Goal: Task Accomplishment & Management: Complete application form

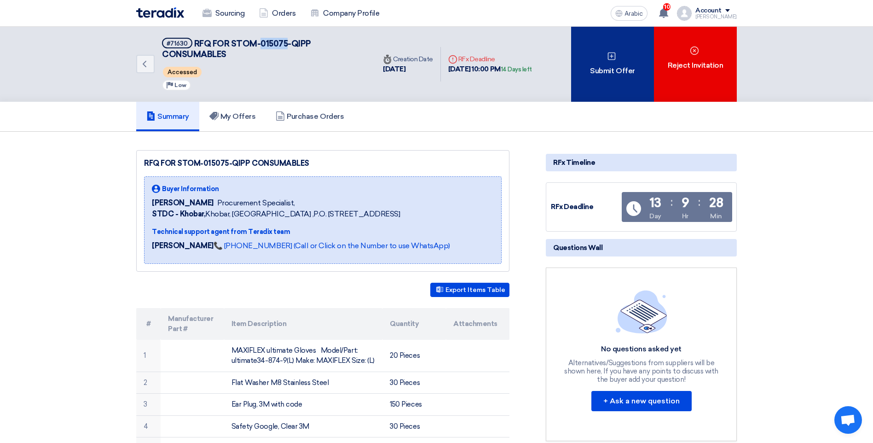
click at [610, 71] on font "Submit Offer" at bounding box center [612, 70] width 45 height 11
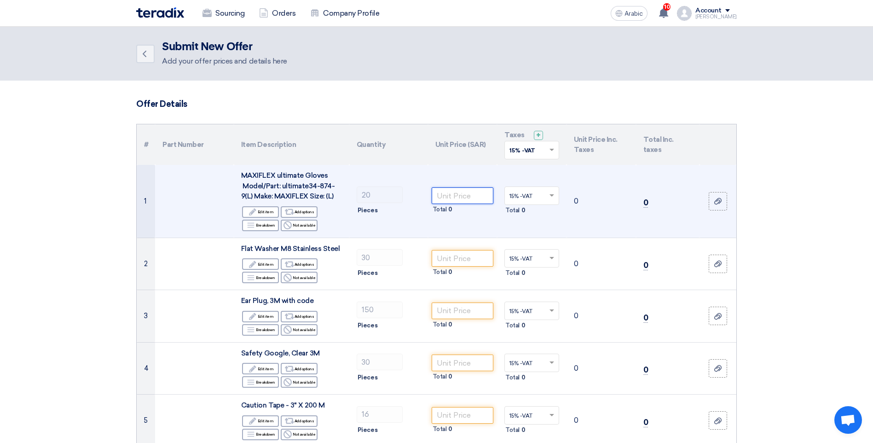
click at [466, 196] on input "number" at bounding box center [462, 195] width 62 height 17
click at [469, 195] on input "number" at bounding box center [462, 195] width 62 height 17
click at [333, 193] on div "MAXIFLEX ultimate Gloves Model/Part: ultimate34-874-9(L) Make: MAXIFLEX Size: (…" at bounding box center [291, 185] width 101 height 31
click at [325, 187] on span "MAXIFLEX ultimate Gloves Model/Part: ultimate34-874-9(L) Make: MAXIFLEX Size: (…" at bounding box center [288, 185] width 94 height 29
click at [309, 185] on span "MAXIFLEX ultimate Gloves Model/Part: ultimate34-874-9(L) Make: MAXIFLEX Size: (…" at bounding box center [288, 185] width 94 height 29
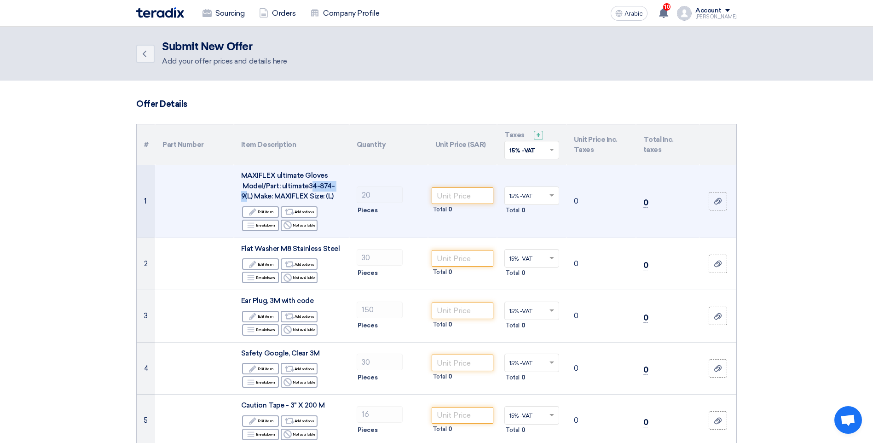
click at [345, 198] on td "MAXIFLEX ultimate Gloves Model/Part: ultimate34-874-9(L) Make: MAXIFLEX Size: (…" at bounding box center [291, 201] width 115 height 73
click at [461, 196] on input "number" at bounding box center [462, 195] width 62 height 17
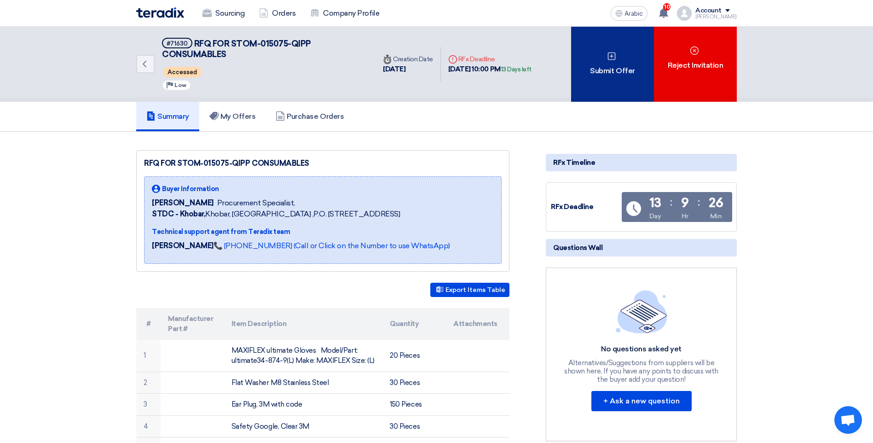
click at [603, 72] on font "Submit Offer" at bounding box center [612, 70] width 45 height 11
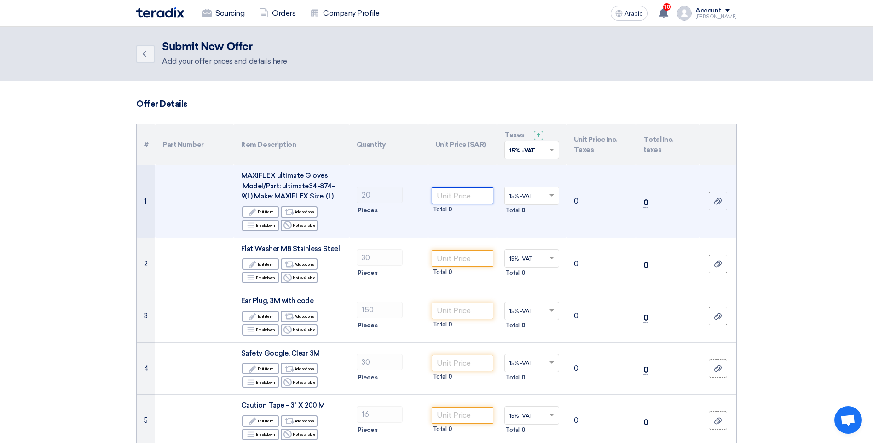
click at [456, 197] on input "number" at bounding box center [462, 195] width 62 height 17
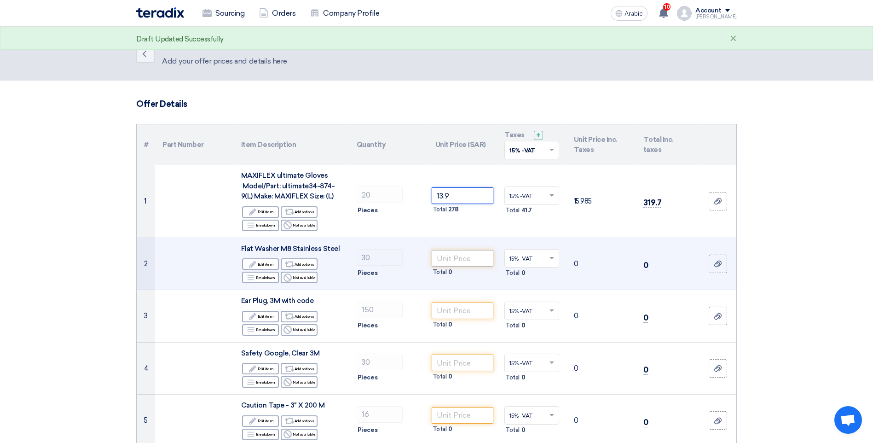
type input "13.9"
click at [466, 264] on input "number" at bounding box center [462, 258] width 62 height 17
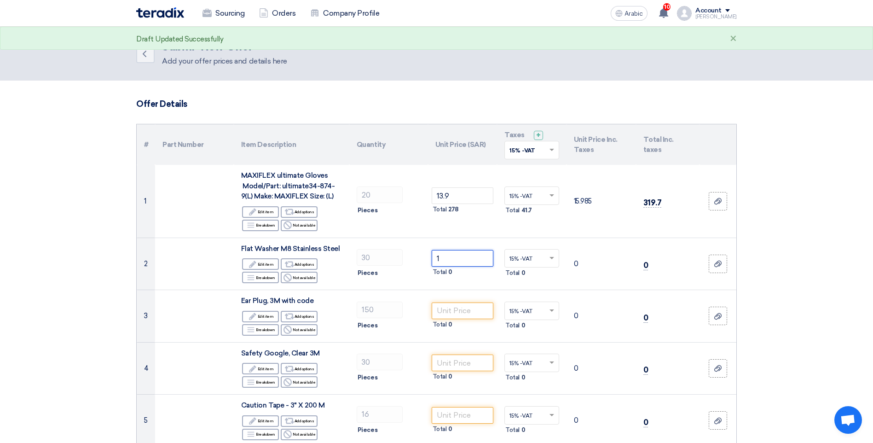
type input "0"
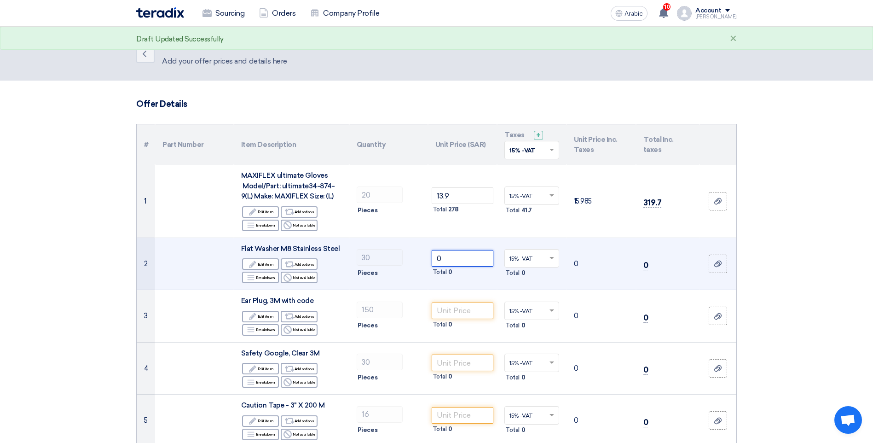
click at [449, 260] on input "0" at bounding box center [462, 258] width 62 height 17
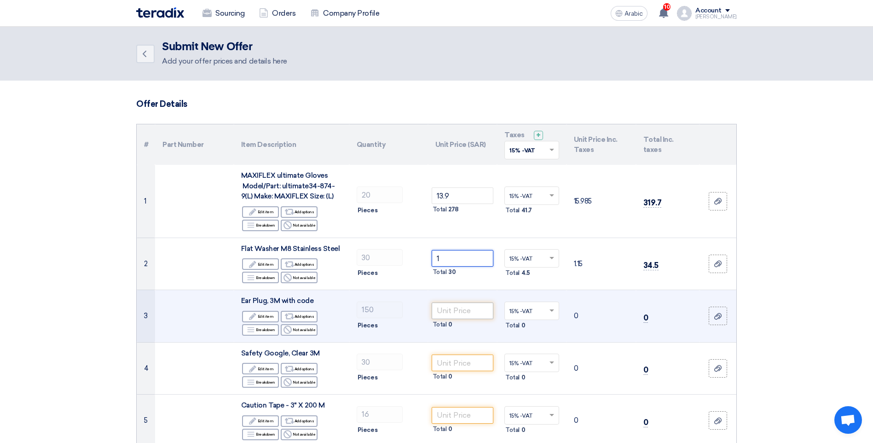
type input "1"
click at [454, 311] on input "number" at bounding box center [462, 310] width 62 height 17
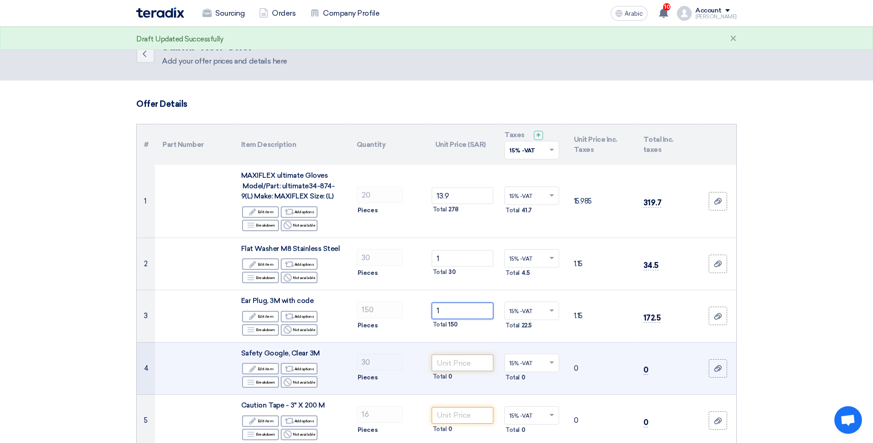
type input "1"
click at [457, 360] on input "number" at bounding box center [462, 362] width 62 height 17
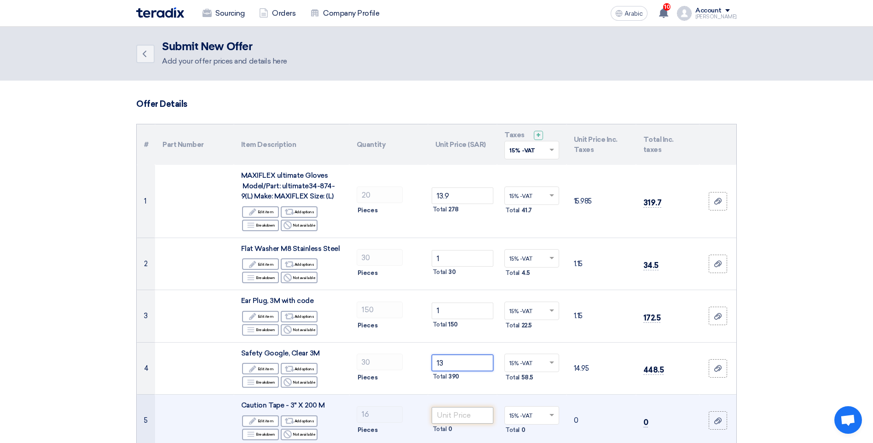
type input "13"
click at [450, 418] on input "number" at bounding box center [462, 415] width 62 height 17
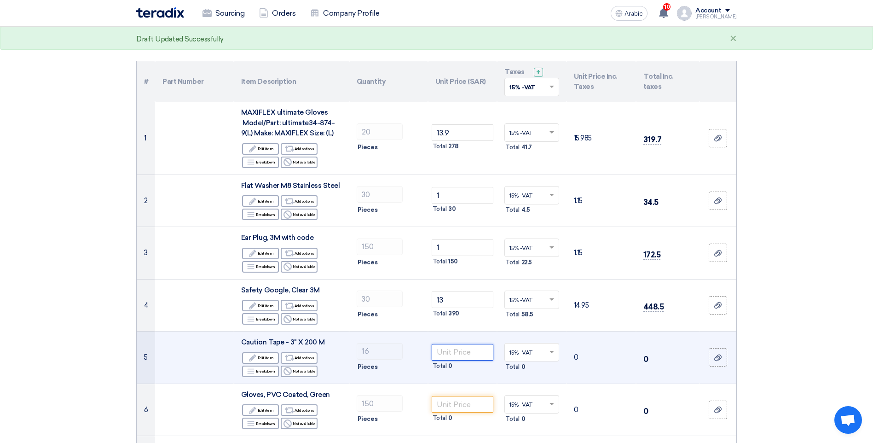
scroll to position [184, 0]
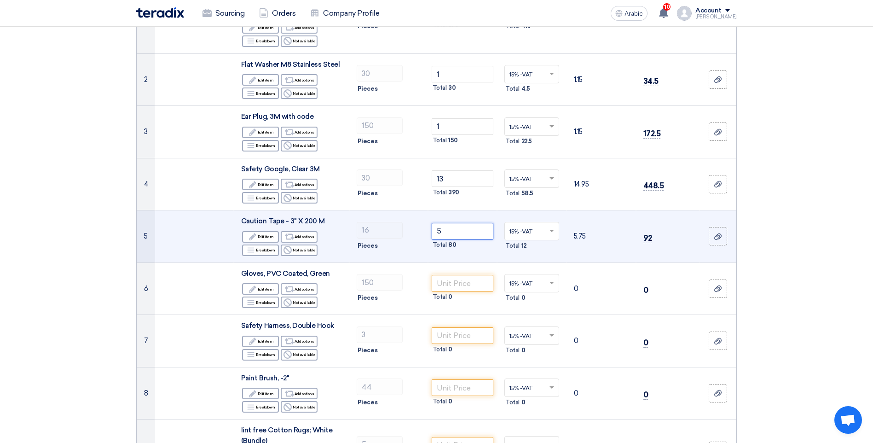
type input "4"
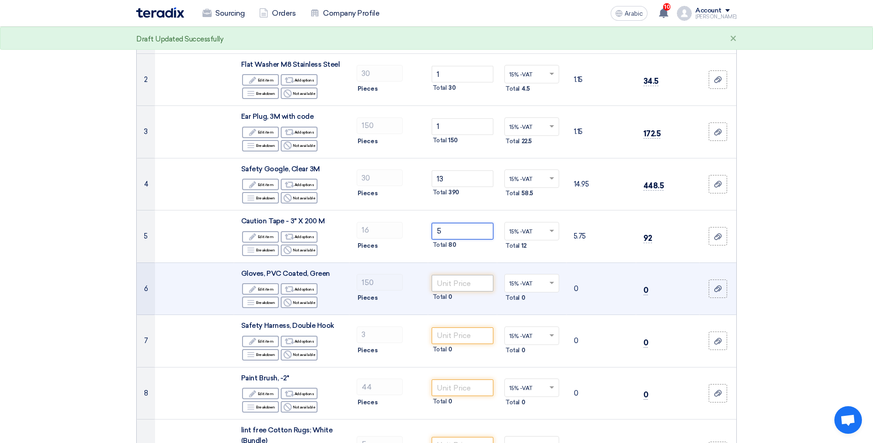
type input "5"
click at [459, 285] on input "number" at bounding box center [462, 283] width 62 height 17
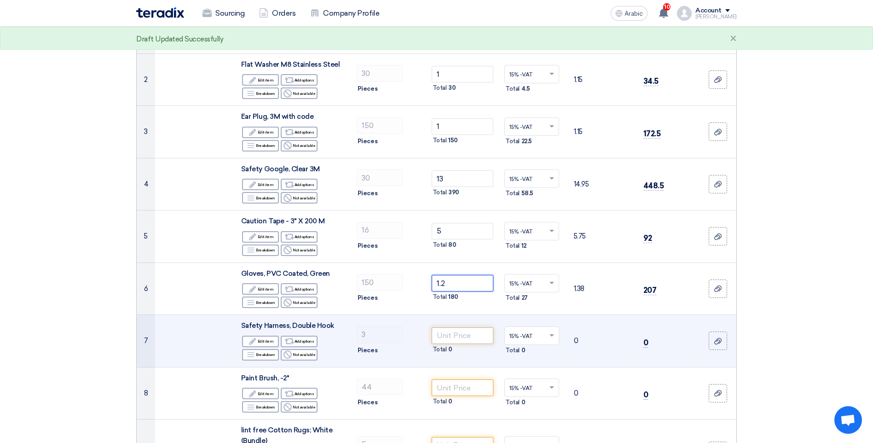
type input "1.2"
click at [462, 337] on input "number" at bounding box center [462, 335] width 62 height 17
type input "9"
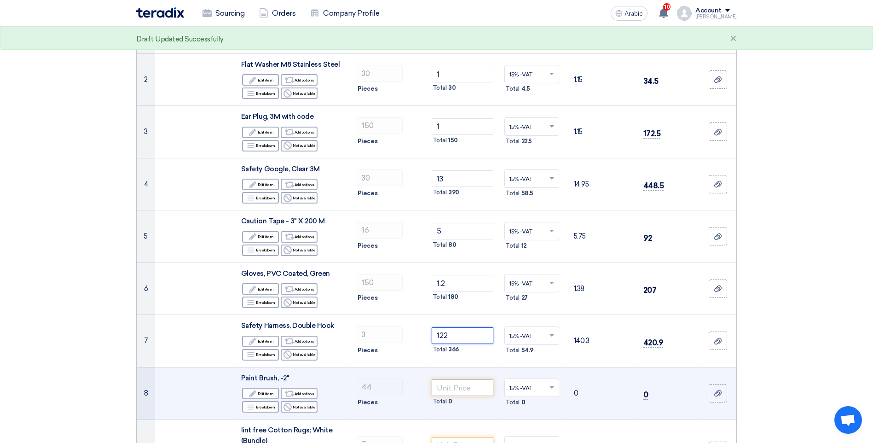
type input "122"
click at [456, 385] on input "number" at bounding box center [462, 387] width 62 height 17
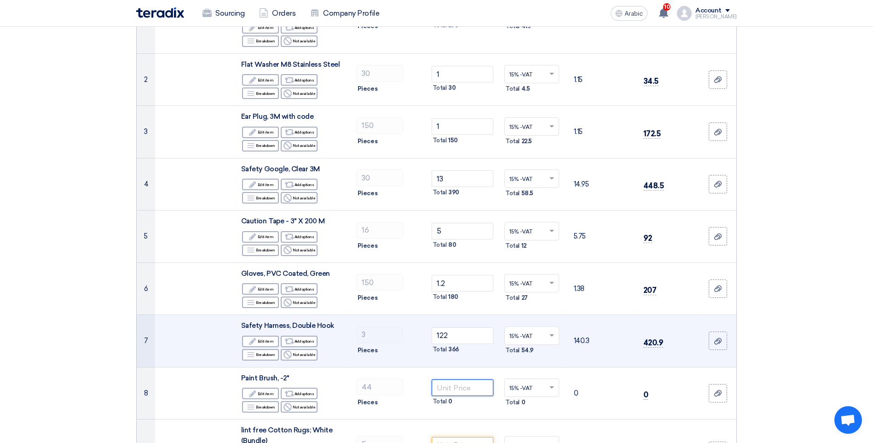
scroll to position [368, 0]
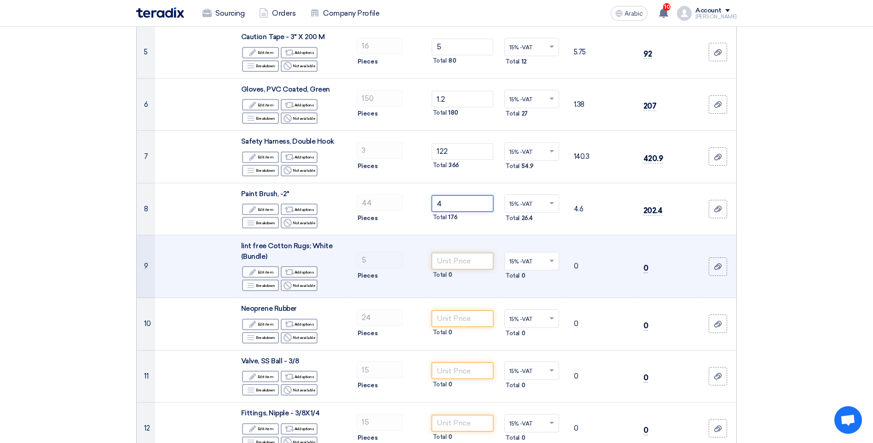
type input "4"
click at [461, 260] on input "number" at bounding box center [462, 261] width 62 height 17
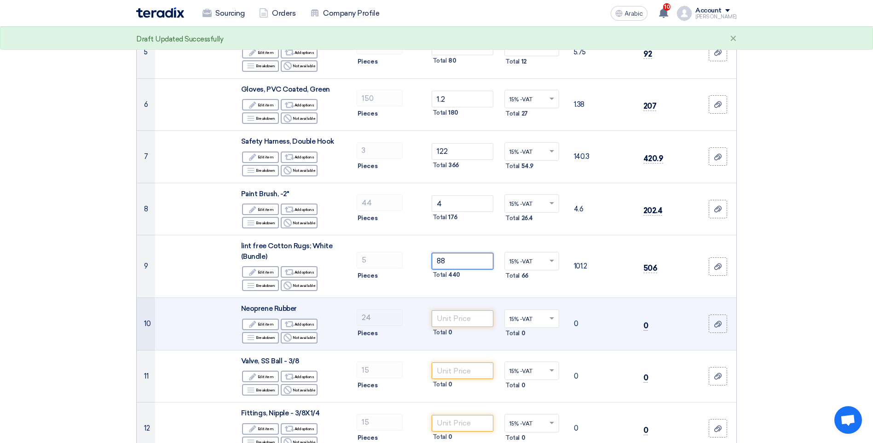
type input "88"
click at [462, 321] on input "number" at bounding box center [462, 318] width 62 height 17
